Goal: Transaction & Acquisition: Purchase product/service

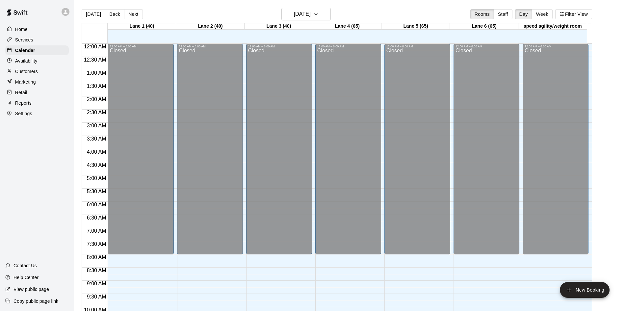
scroll to position [338, 0]
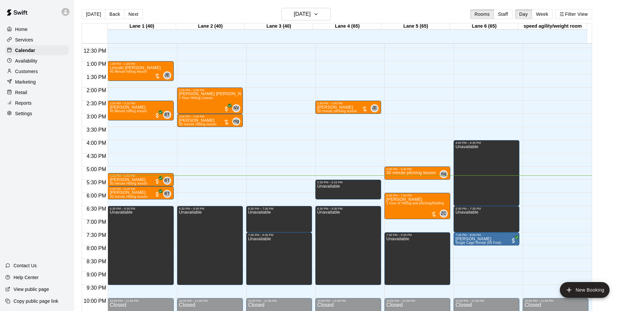
scroll to position [292, 0]
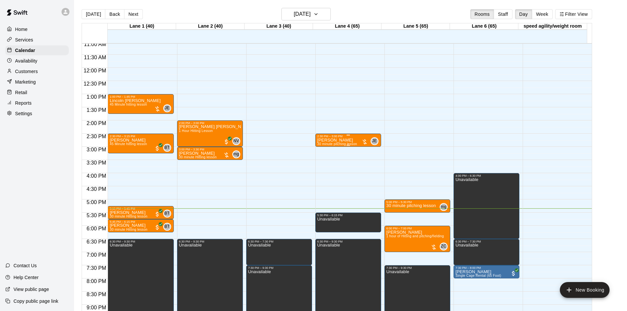
click at [364, 141] on div at bounding box center [365, 142] width 7 height 7
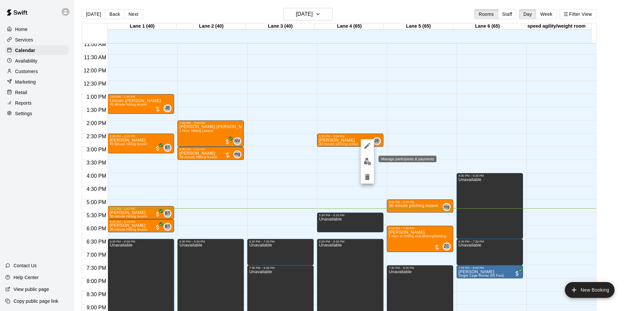
click at [365, 163] on img "edit" at bounding box center [368, 162] width 8 height 8
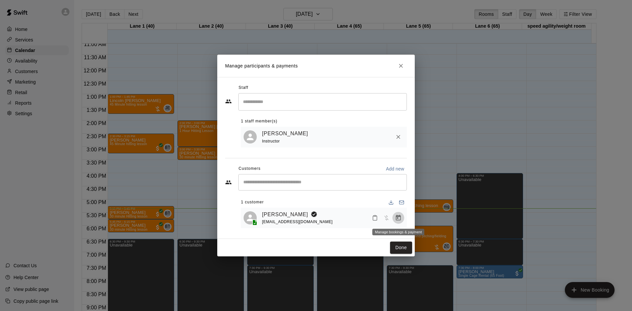
click at [394, 217] on button "Manage bookings & payment" at bounding box center [399, 218] width 12 height 12
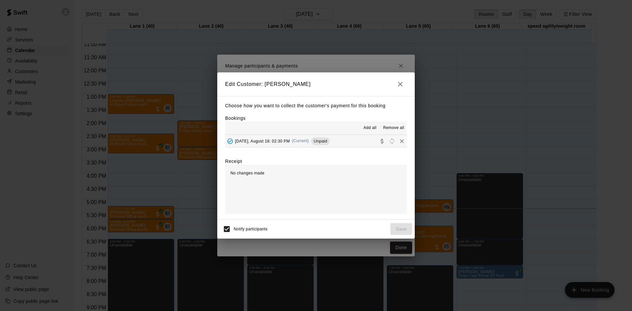
click at [286, 145] on div "[DATE], August 18: 02:30 PM (Current) Unpaid" at bounding box center [277, 141] width 105 height 10
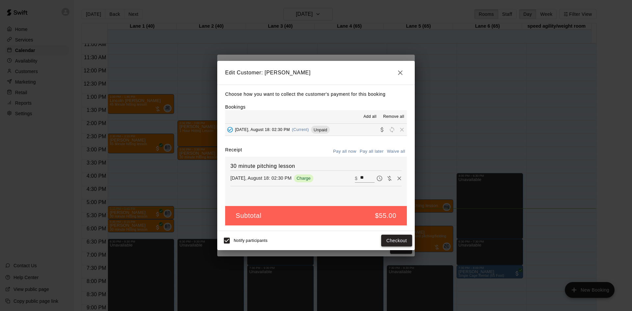
click at [404, 243] on button "Checkout" at bounding box center [396, 241] width 31 height 12
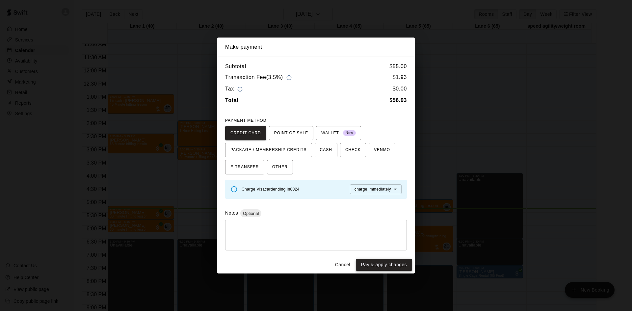
click at [392, 267] on button "Pay & apply changes" at bounding box center [384, 265] width 56 height 12
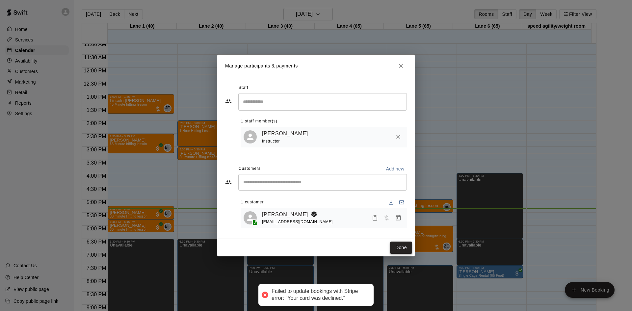
click at [401, 251] on button "Done" at bounding box center [401, 248] width 22 height 12
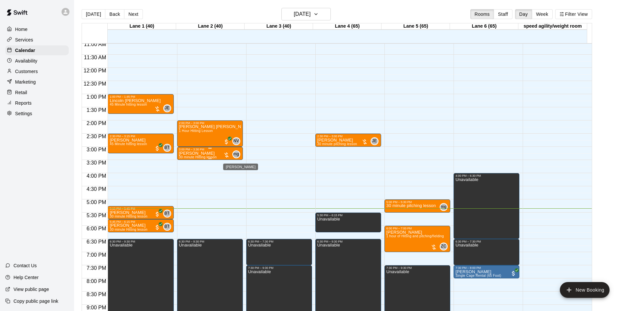
click at [235, 156] on span "mg" at bounding box center [237, 154] width 6 height 7
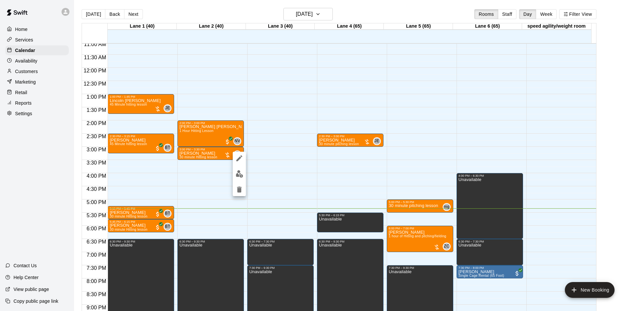
click at [269, 138] on div at bounding box center [316, 155] width 632 height 311
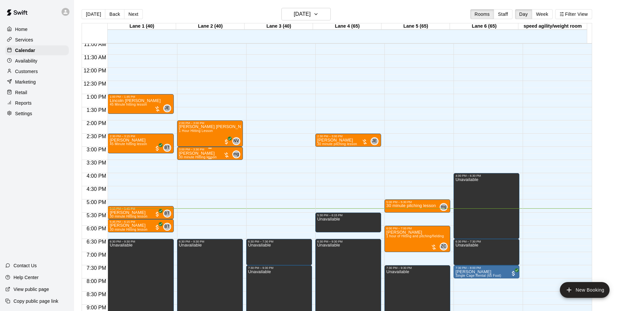
click at [223, 157] on div at bounding box center [226, 155] width 7 height 7
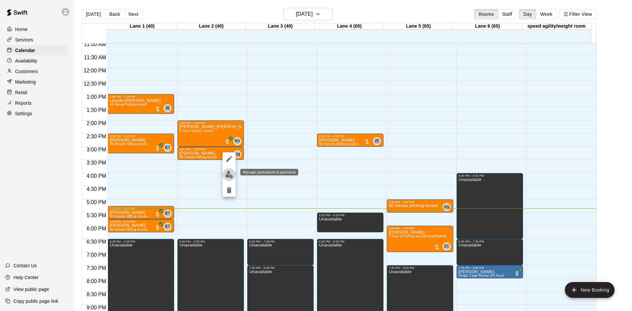
click at [231, 177] on img "edit" at bounding box center [230, 175] width 8 height 8
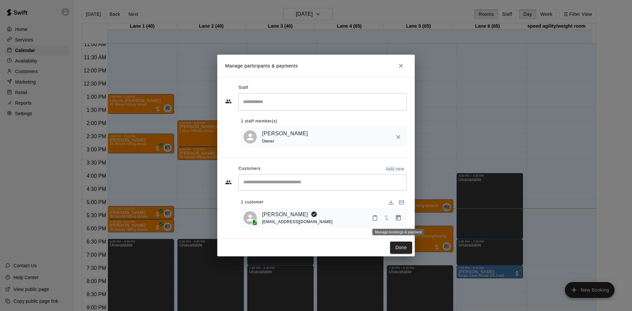
click at [397, 218] on icon "Manage bookings & payment" at bounding box center [398, 218] width 7 height 7
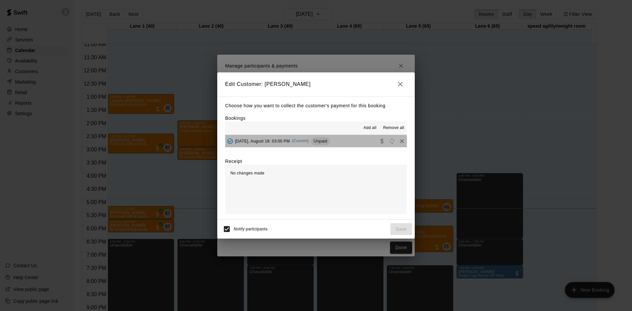
click at [329, 140] on span "Unpaid" at bounding box center [320, 141] width 19 height 5
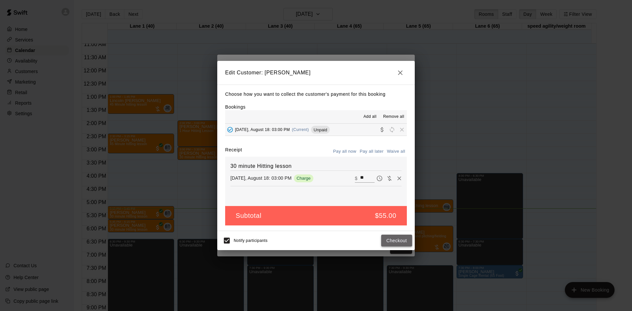
click at [395, 241] on button "Checkout" at bounding box center [396, 241] width 31 height 12
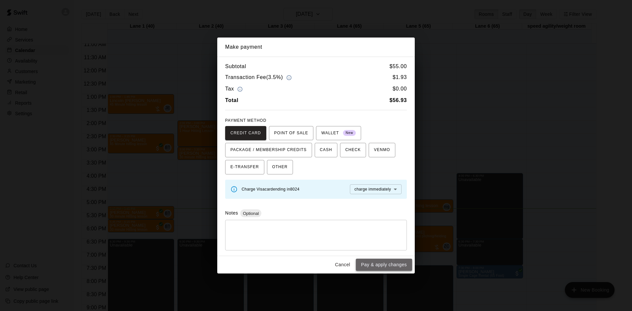
click at [392, 265] on button "Pay & apply changes" at bounding box center [384, 265] width 56 height 12
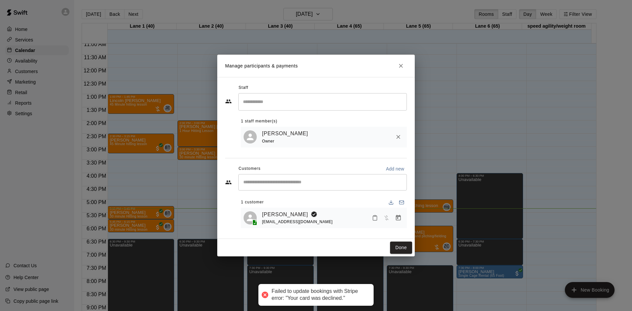
click at [404, 250] on button "Done" at bounding box center [401, 248] width 22 height 12
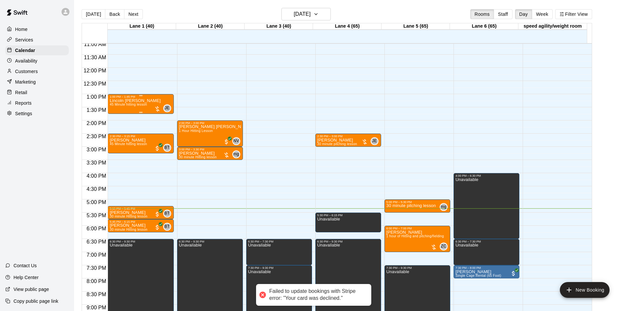
click at [154, 108] on div at bounding box center [157, 109] width 7 height 7
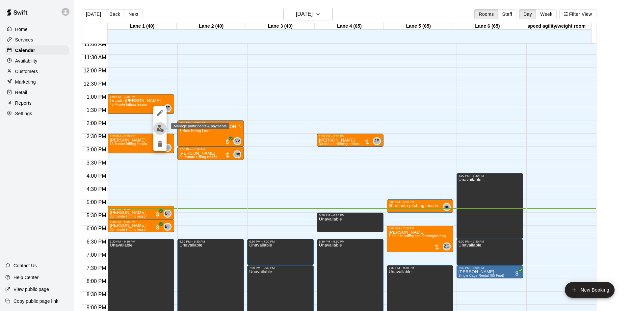
click at [160, 128] on img "edit" at bounding box center [160, 129] width 8 height 8
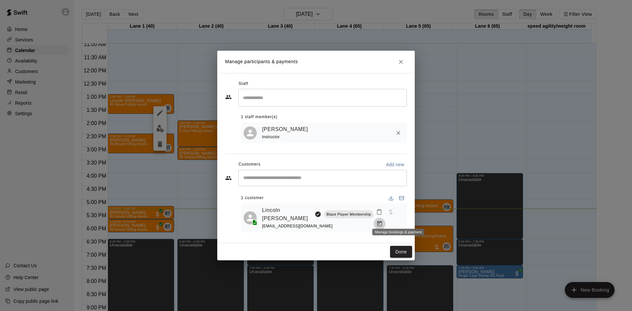
click at [382, 221] on icon "Manage bookings & payment" at bounding box center [379, 224] width 5 height 6
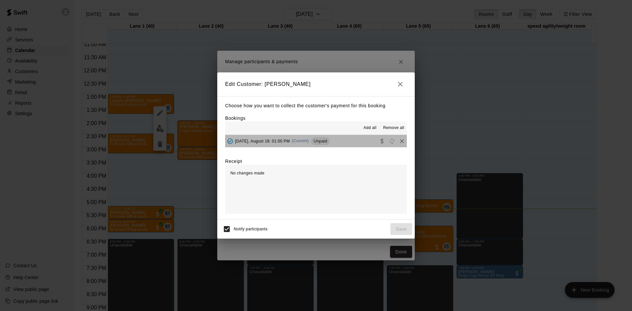
click at [326, 140] on span "Unpaid" at bounding box center [320, 141] width 19 height 5
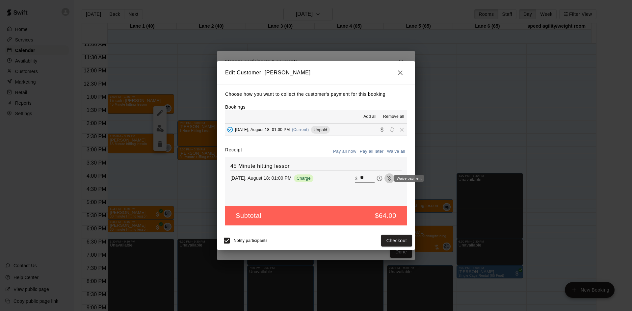
click at [386, 180] on icon "Waive payment" at bounding box center [389, 178] width 7 height 7
type input "*"
click at [396, 238] on button "Save" at bounding box center [402, 241] width 22 height 12
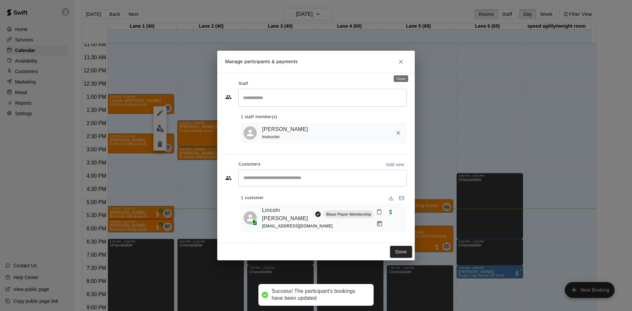
click at [402, 64] on icon "Close" at bounding box center [401, 62] width 7 height 7
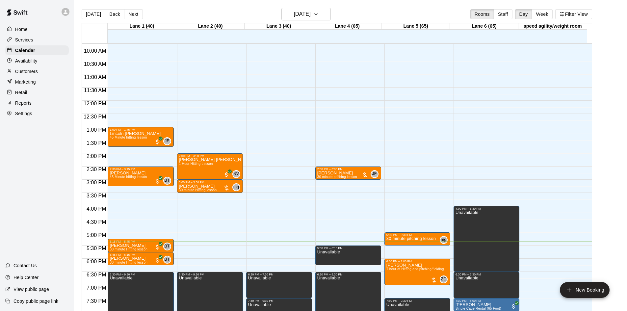
scroll to position [358, 0]
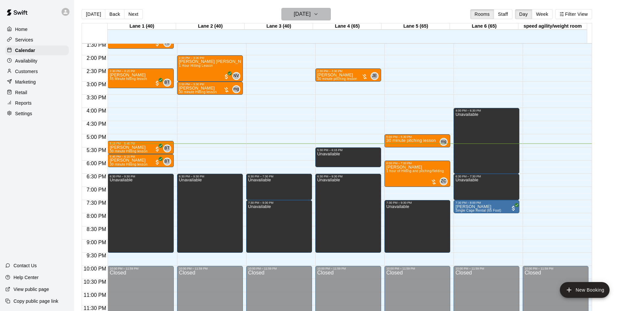
click at [311, 18] on h6 "[DATE]" at bounding box center [302, 14] width 17 height 9
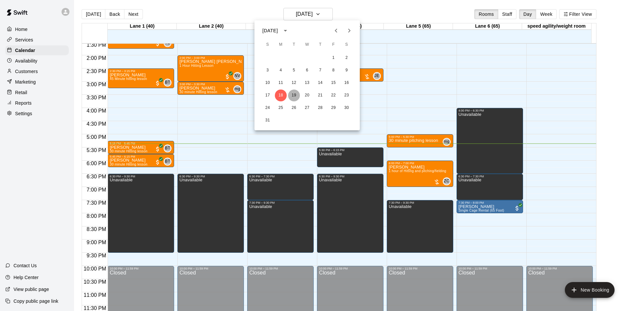
click at [290, 96] on button "19" at bounding box center [294, 96] width 12 height 12
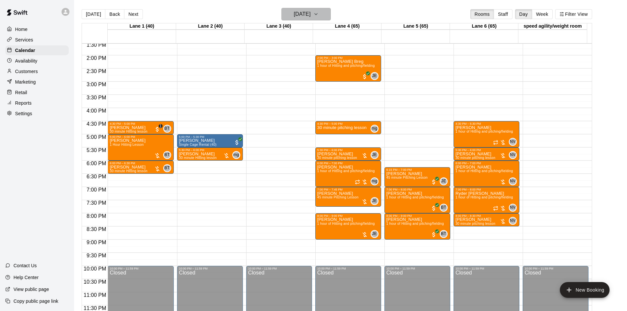
click at [311, 13] on h6 "Tuesday Aug 19" at bounding box center [302, 14] width 17 height 9
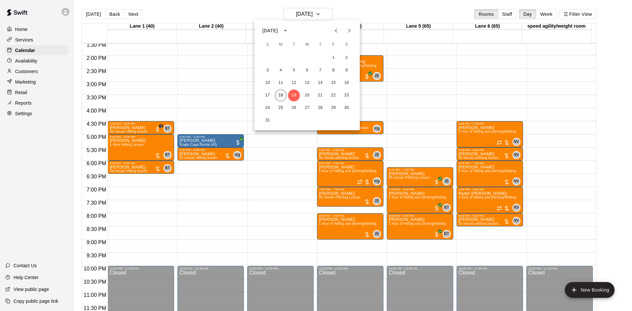
click at [280, 95] on button "18" at bounding box center [281, 96] width 12 height 12
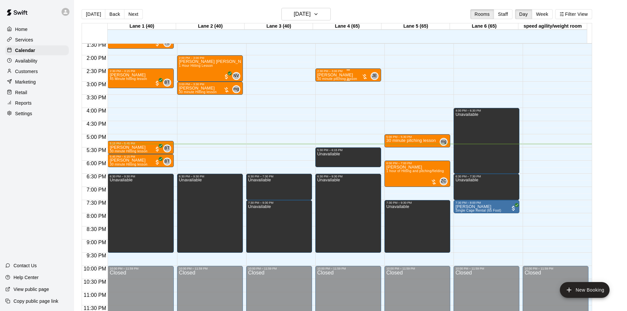
click at [364, 78] on div at bounding box center [365, 76] width 7 height 7
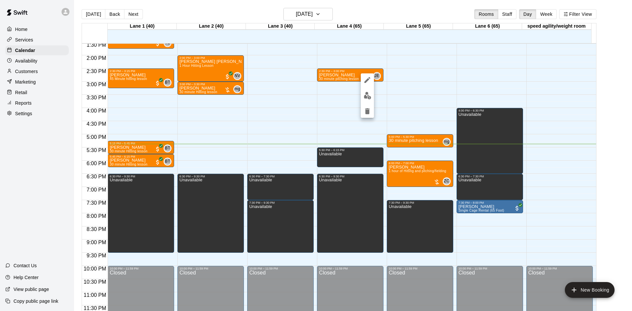
click at [366, 93] on img "edit" at bounding box center [368, 96] width 8 height 8
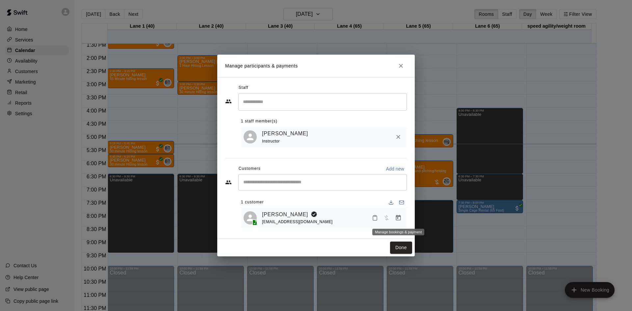
click at [395, 217] on icon "Manage bookings & payment" at bounding box center [398, 218] width 7 height 7
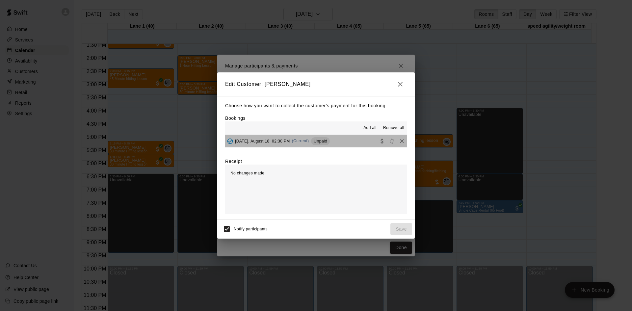
click at [336, 139] on button "[DATE], August 18: 02:30 PM (Current) Unpaid" at bounding box center [316, 141] width 182 height 12
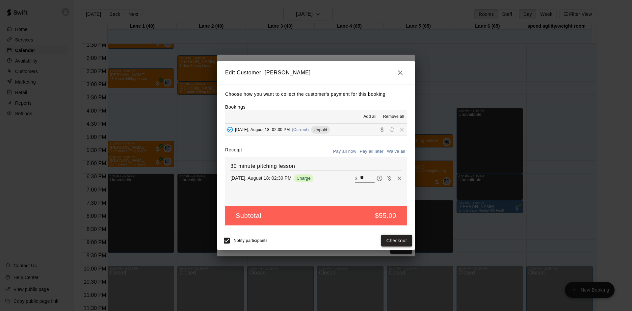
click at [398, 245] on button "Checkout" at bounding box center [396, 241] width 31 height 12
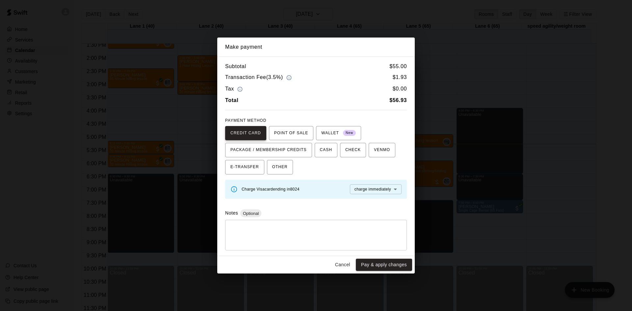
click at [244, 132] on span "CREDIT CARD" at bounding box center [246, 133] width 31 height 11
click at [371, 266] on button "Pay & apply changes" at bounding box center [384, 265] width 56 height 12
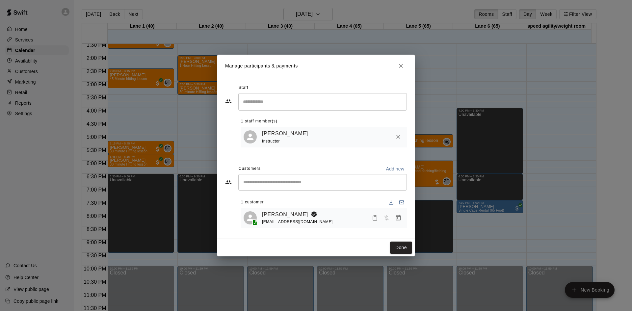
click at [401, 68] on icon "Close" at bounding box center [401, 66] width 7 height 7
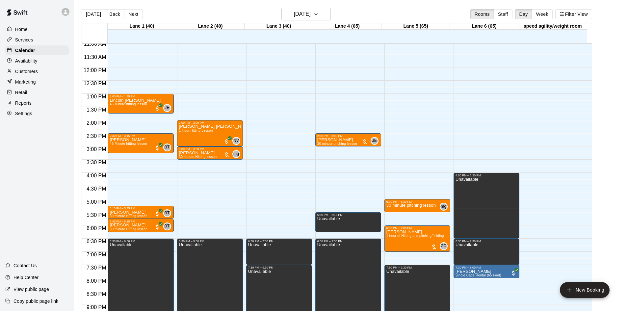
scroll to position [292, 0]
